Goal: Entertainment & Leisure: Browse casually

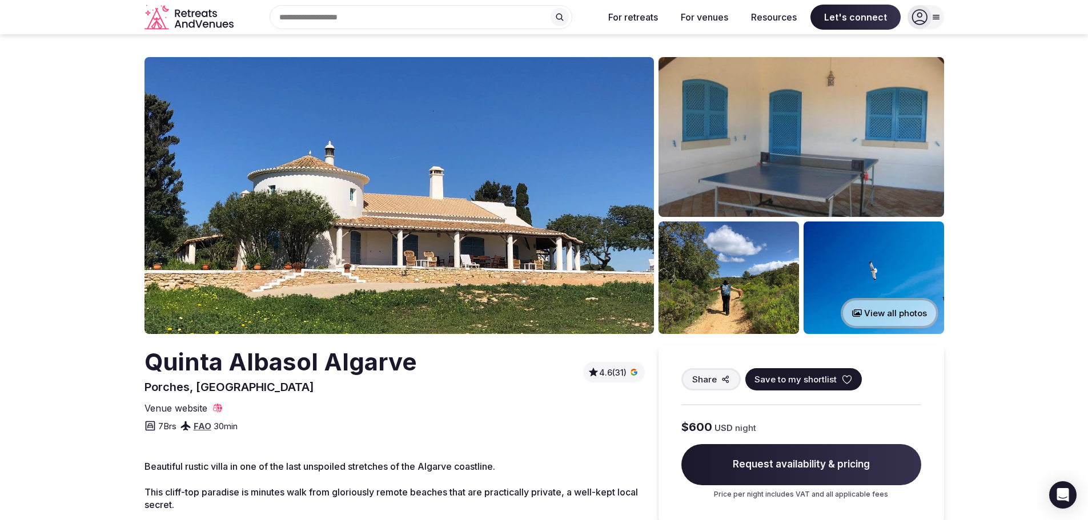
click at [902, 317] on button "View all photos" at bounding box center [890, 313] width 98 height 30
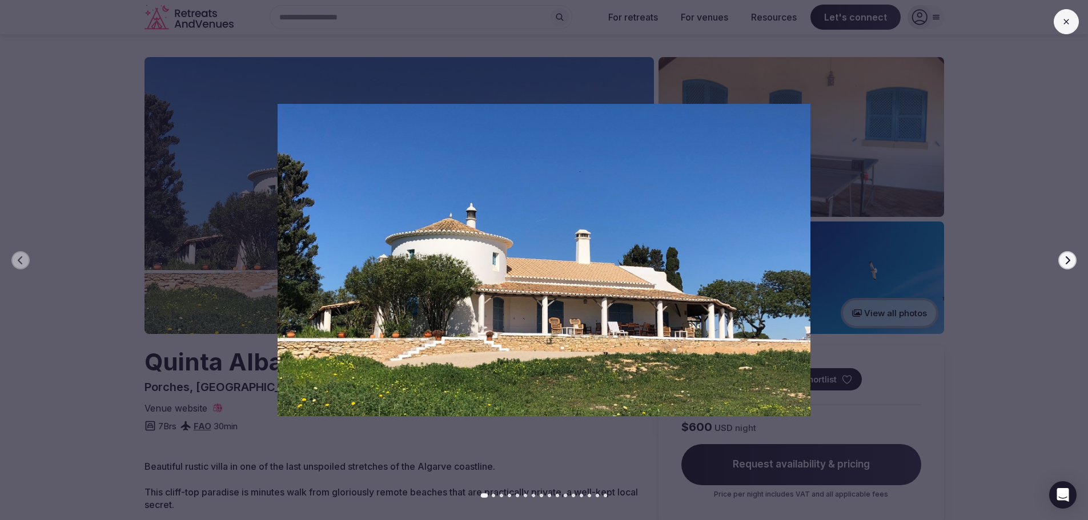
click at [919, 261] on img at bounding box center [544, 260] width 762 height 312
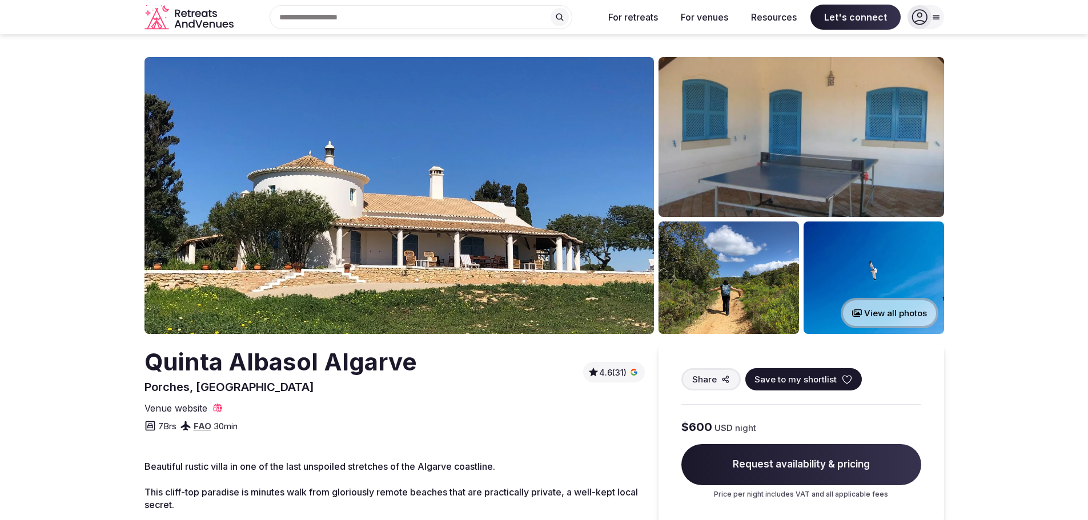
click at [761, 267] on img at bounding box center [728, 278] width 140 height 112
click at [894, 300] on button "View all photos" at bounding box center [890, 313] width 98 height 30
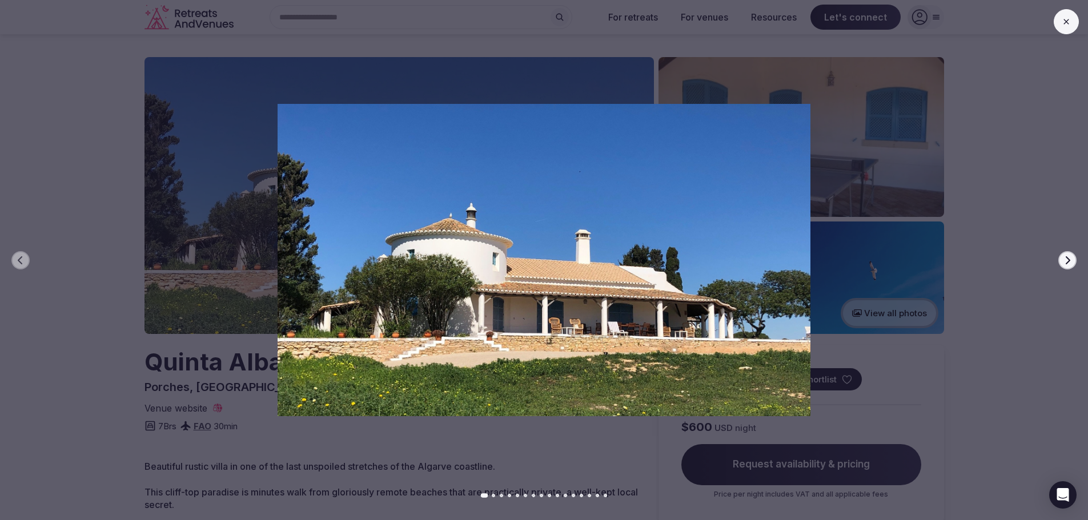
click at [1066, 258] on icon "button" at bounding box center [1067, 260] width 9 height 9
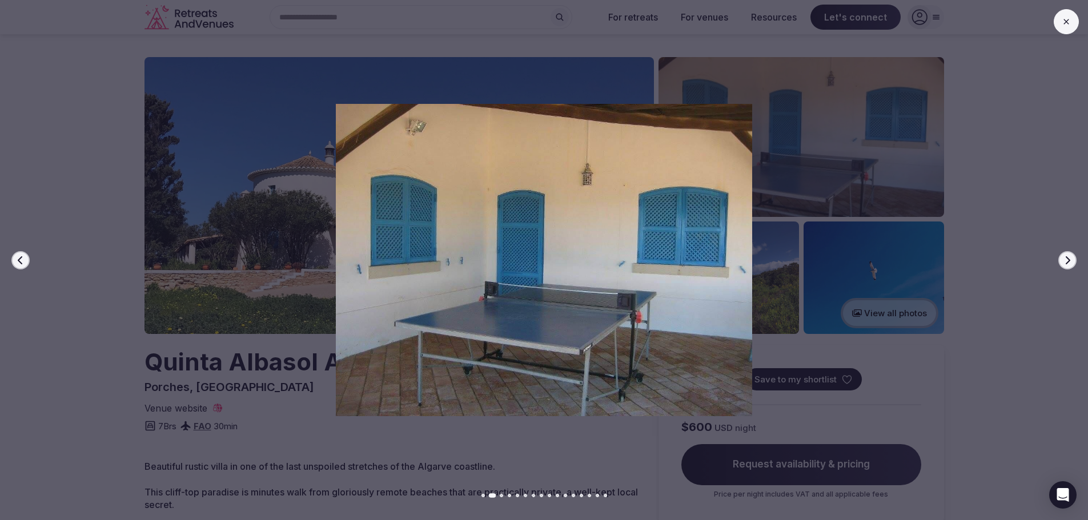
click at [1066, 258] on icon "button" at bounding box center [1067, 260] width 9 height 9
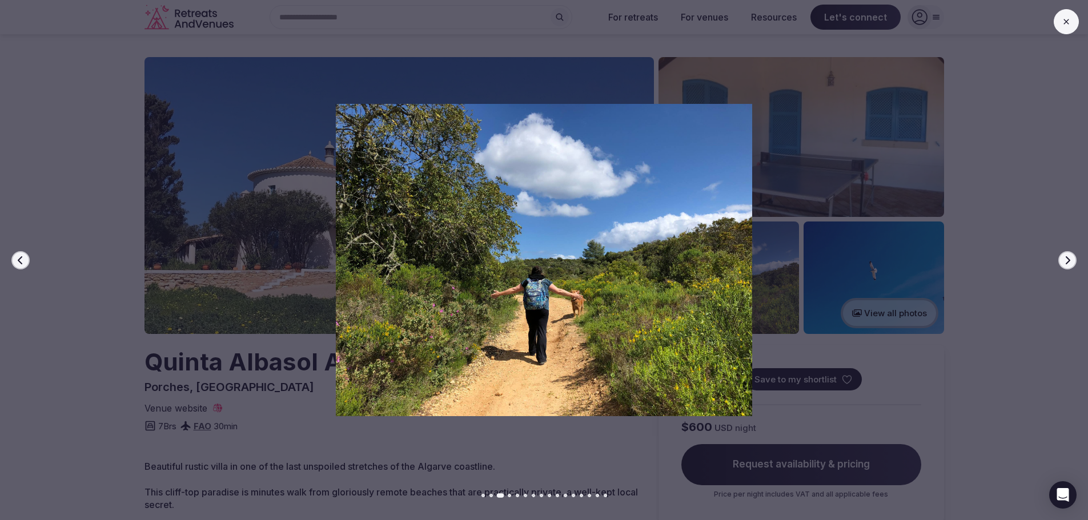
click at [1066, 258] on icon "button" at bounding box center [1067, 260] width 9 height 9
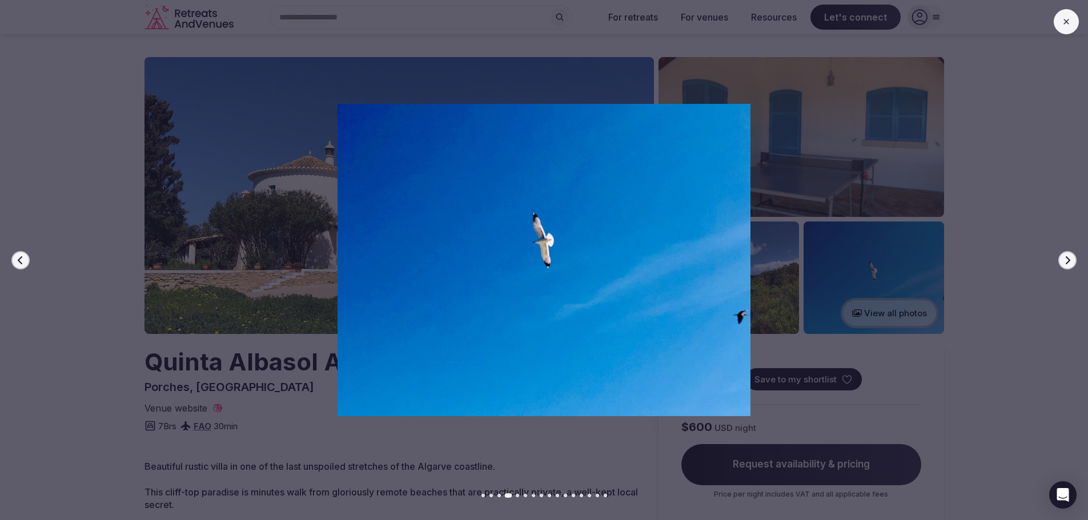
click at [1066, 258] on icon "button" at bounding box center [1067, 260] width 9 height 9
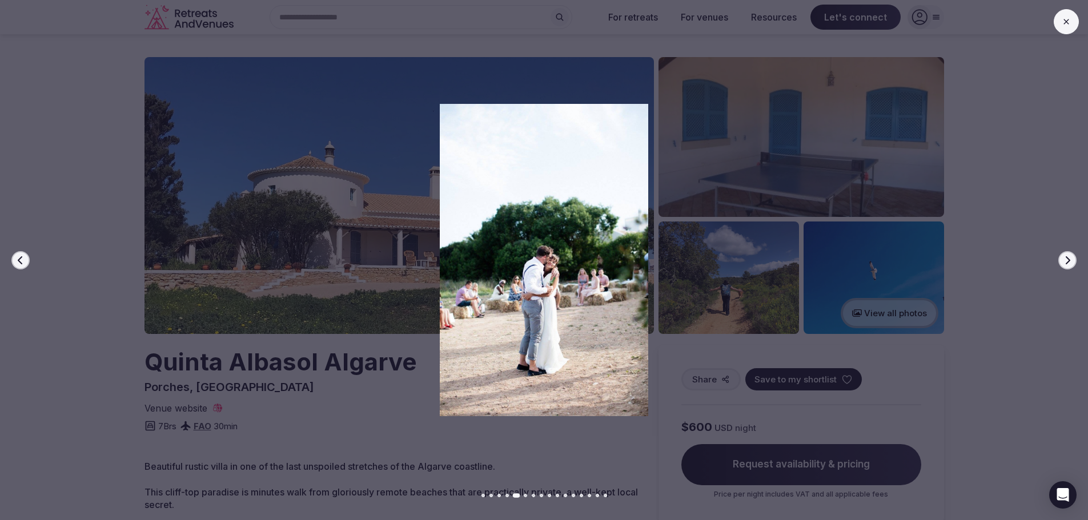
click at [1066, 258] on icon "button" at bounding box center [1067, 260] width 9 height 9
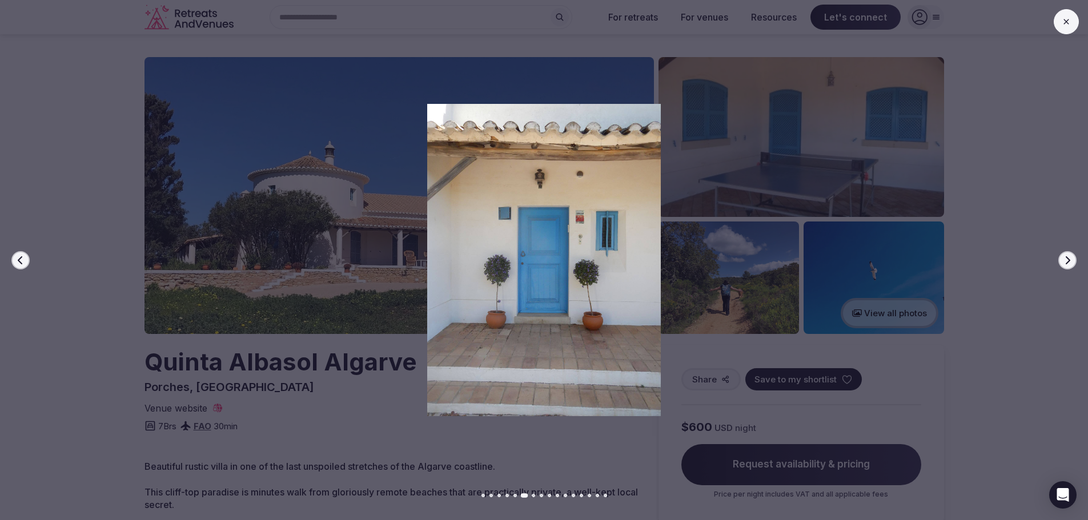
click at [1066, 258] on icon "button" at bounding box center [1067, 260] width 9 height 9
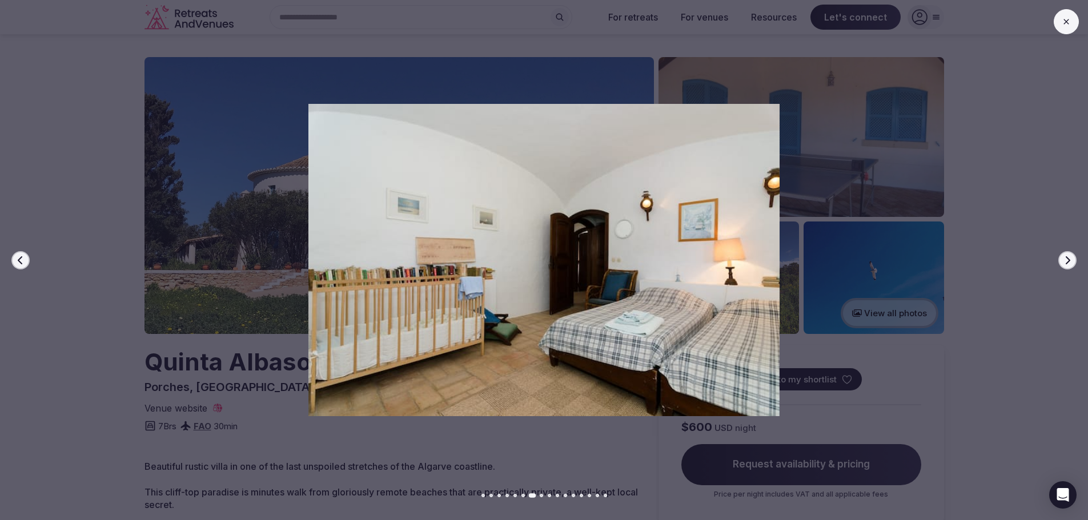
click at [1066, 258] on icon "button" at bounding box center [1067, 260] width 9 height 9
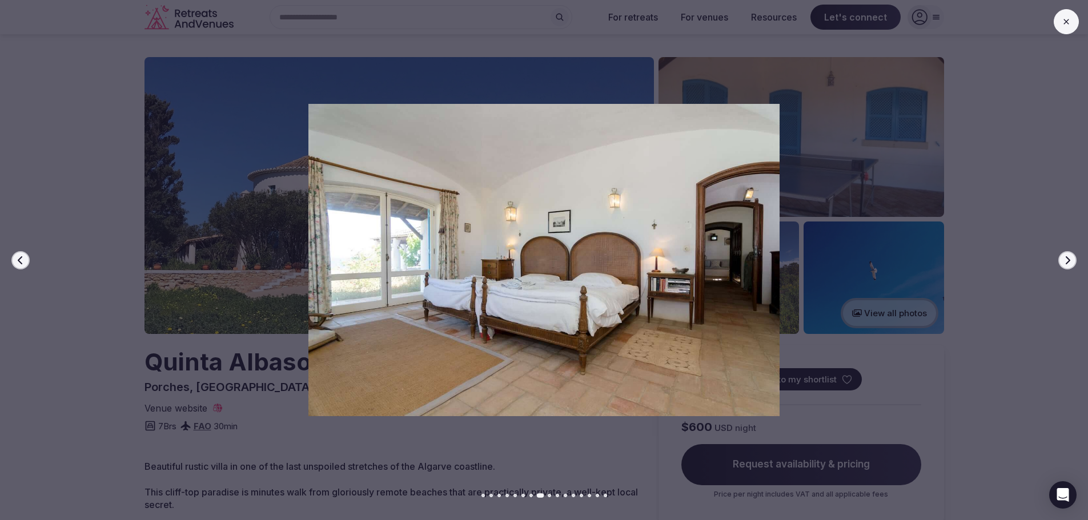
click at [1063, 263] on icon "button" at bounding box center [1067, 260] width 9 height 9
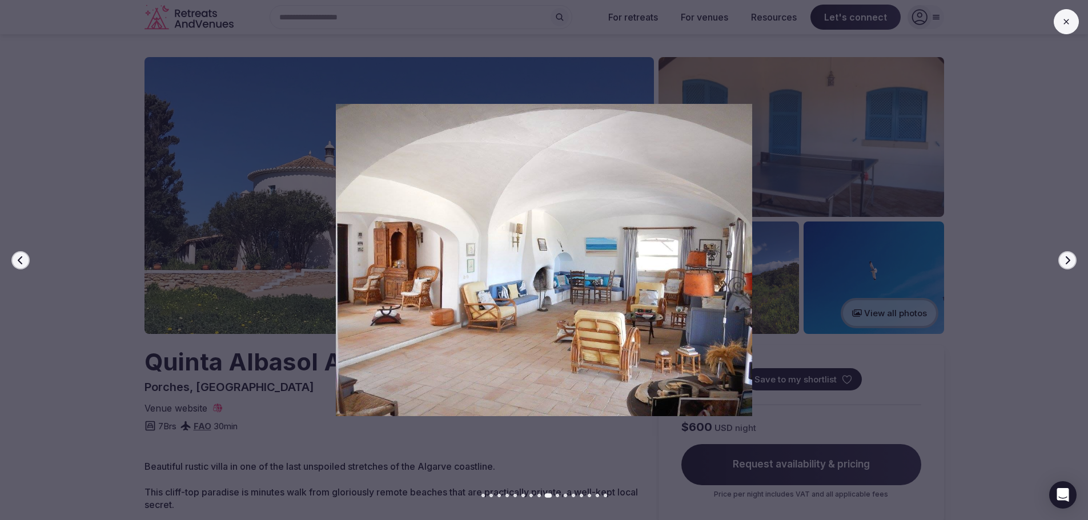
click at [1065, 262] on icon "button" at bounding box center [1067, 260] width 9 height 9
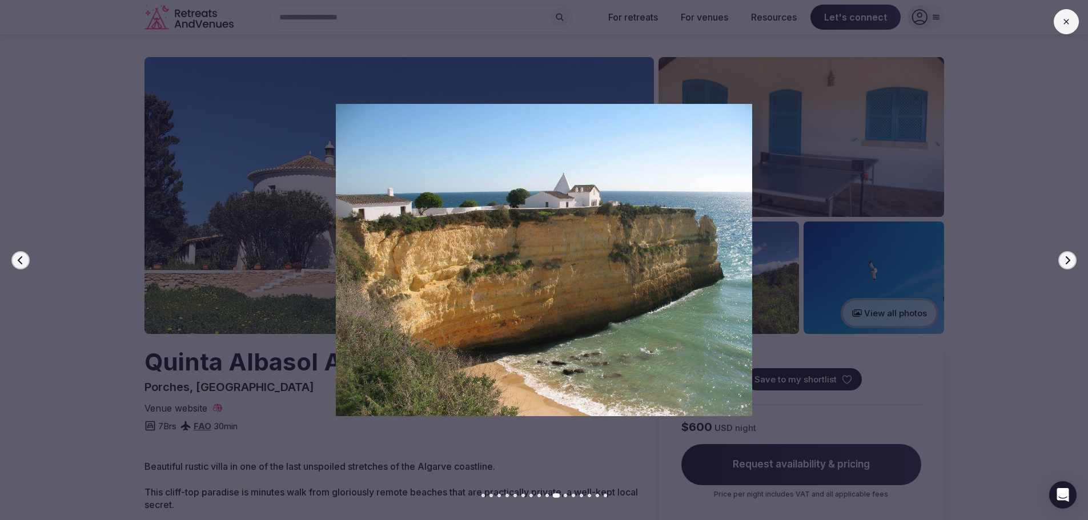
click at [1065, 262] on icon "button" at bounding box center [1067, 260] width 9 height 9
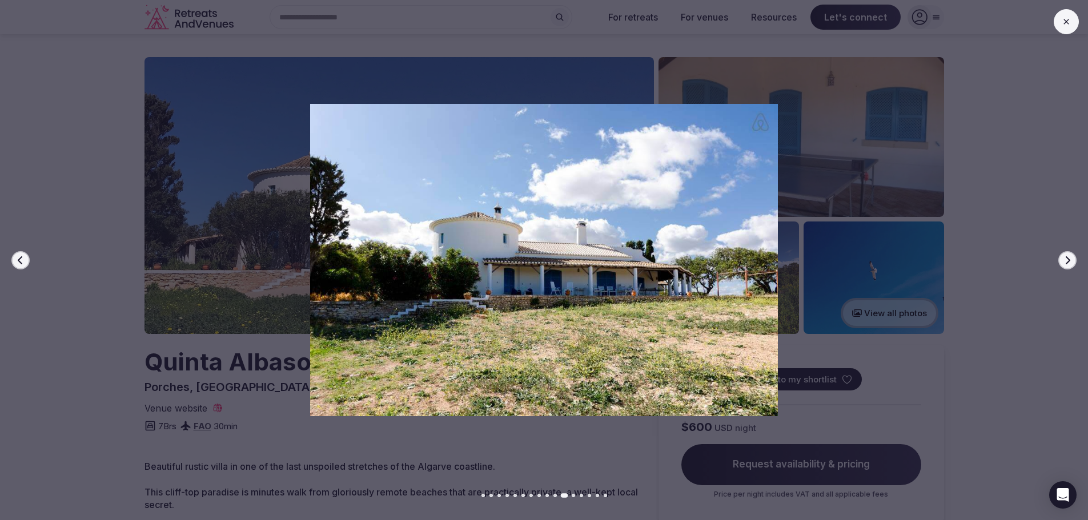
click at [23, 256] on icon "button" at bounding box center [20, 260] width 9 height 9
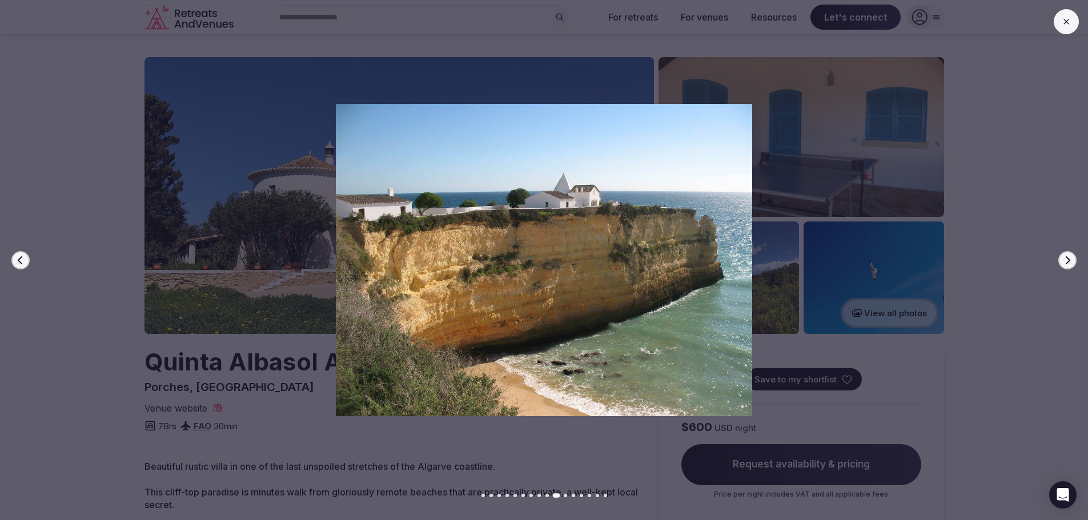
click at [628, 258] on img at bounding box center [544, 260] width 762 height 312
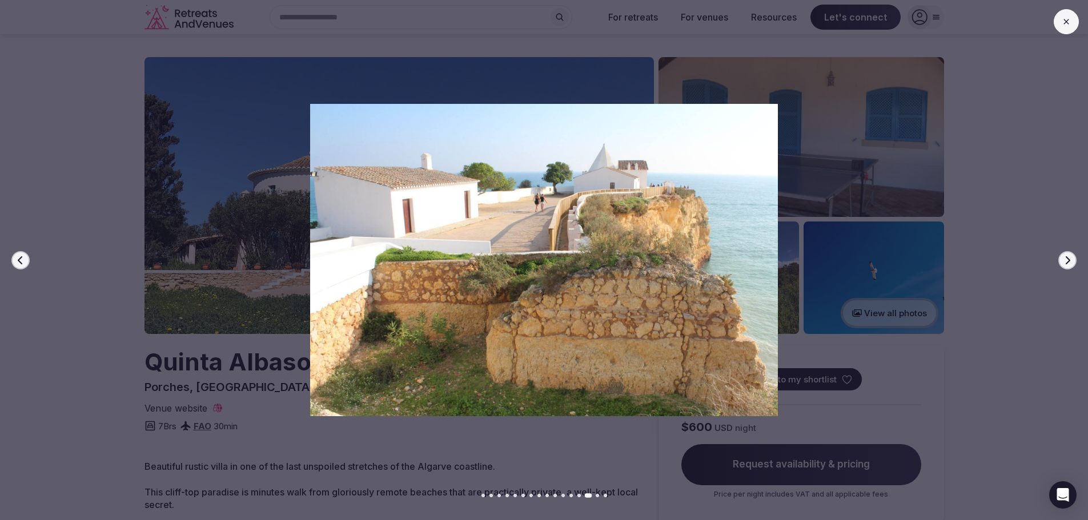
click at [557, 222] on img at bounding box center [544, 260] width 762 height 312
